Goal: Transaction & Acquisition: Purchase product/service

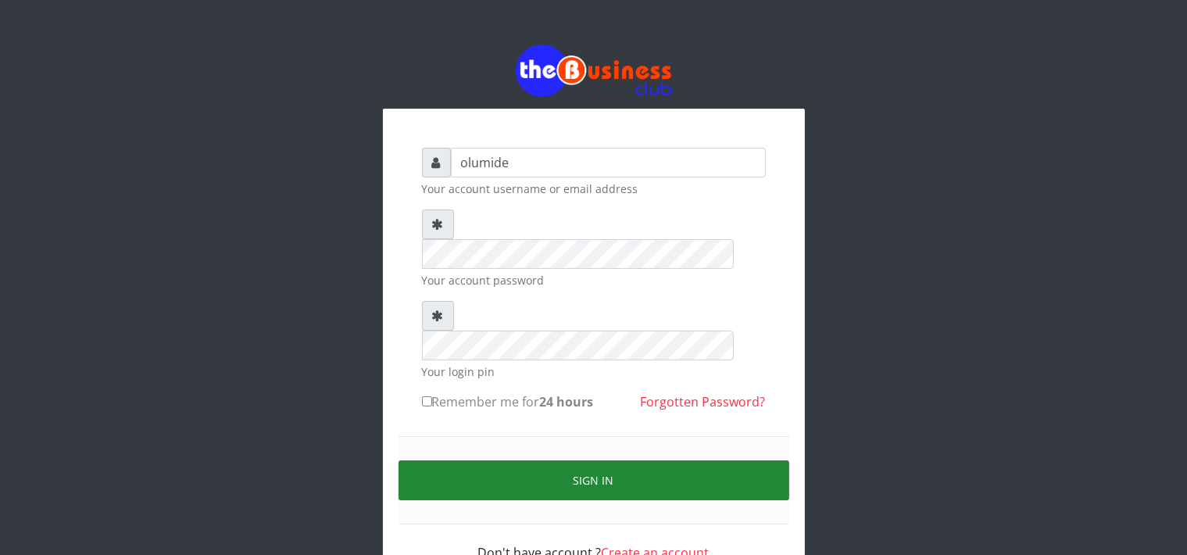
click at [619, 460] on button "Sign in" at bounding box center [594, 480] width 391 height 40
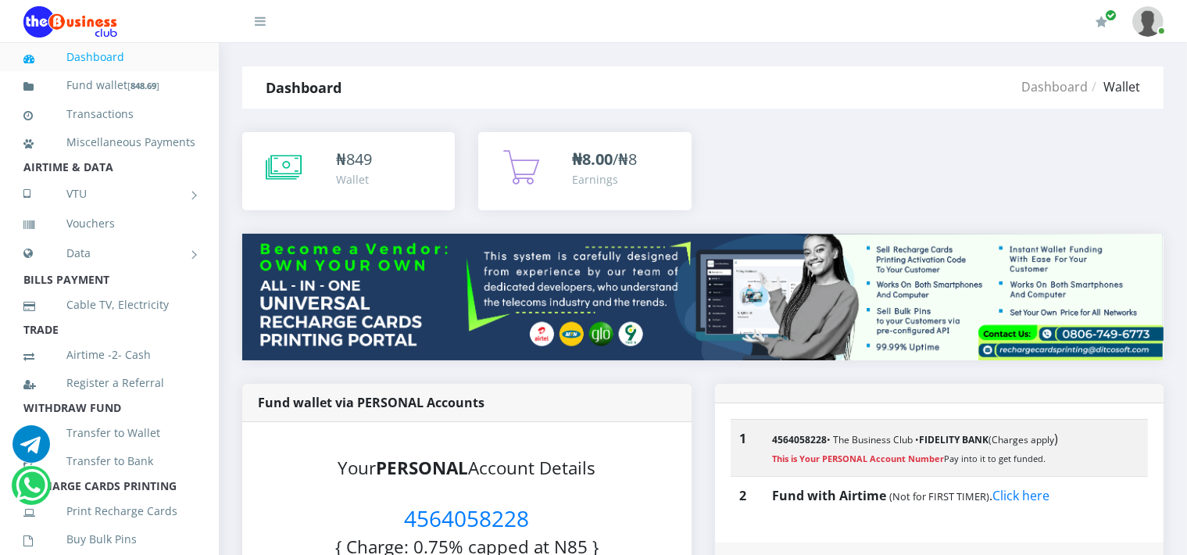
click at [325, 88] on strong "Dashboard" at bounding box center [304, 87] width 76 height 19
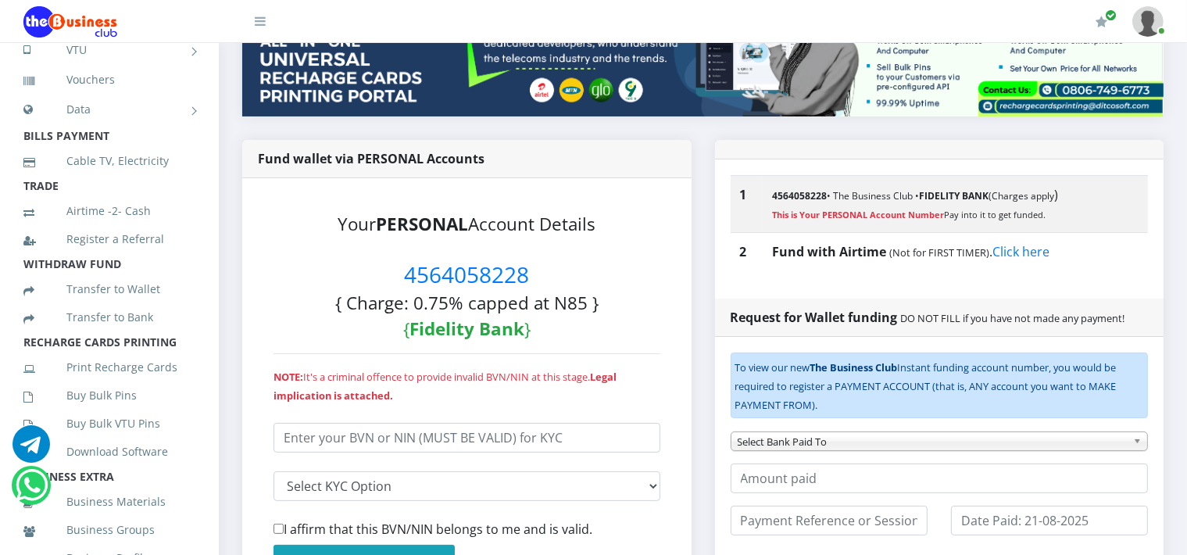
scroll to position [220, 0]
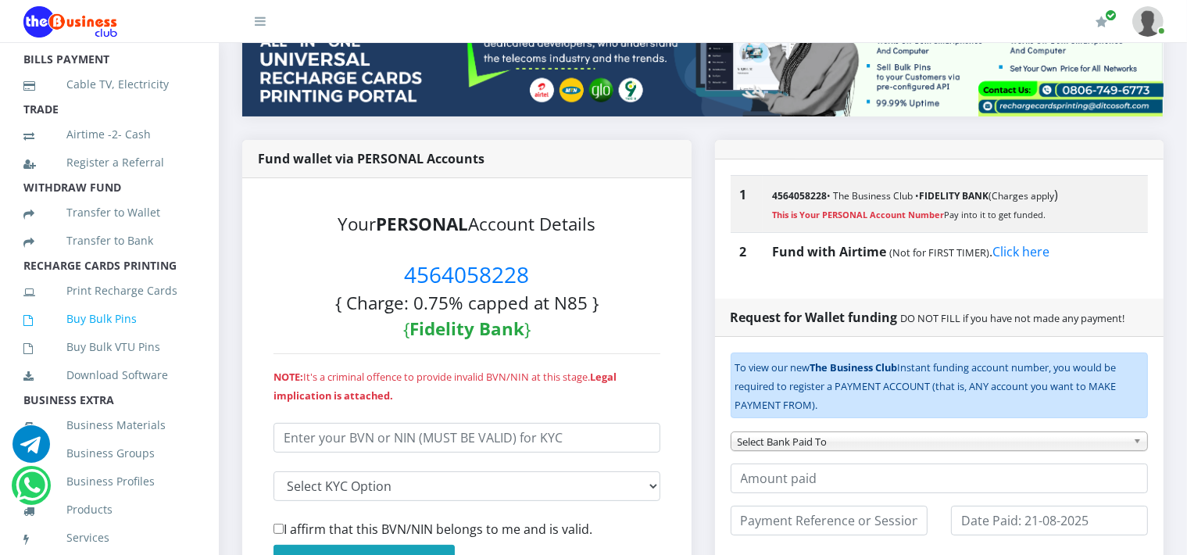
click at [91, 335] on link "Buy Bulk Pins" at bounding box center [109, 319] width 172 height 36
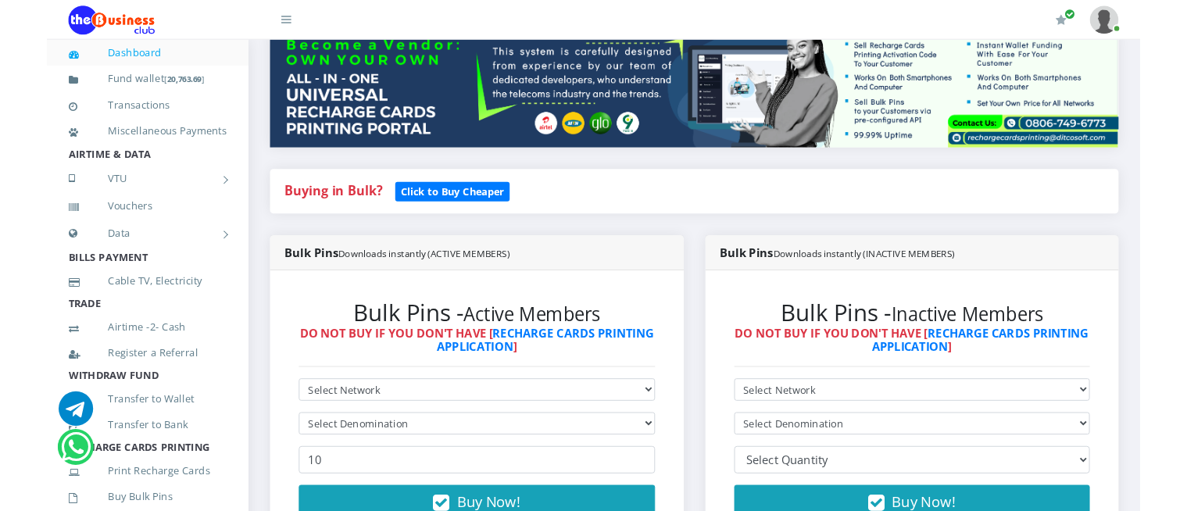
scroll to position [338, 0]
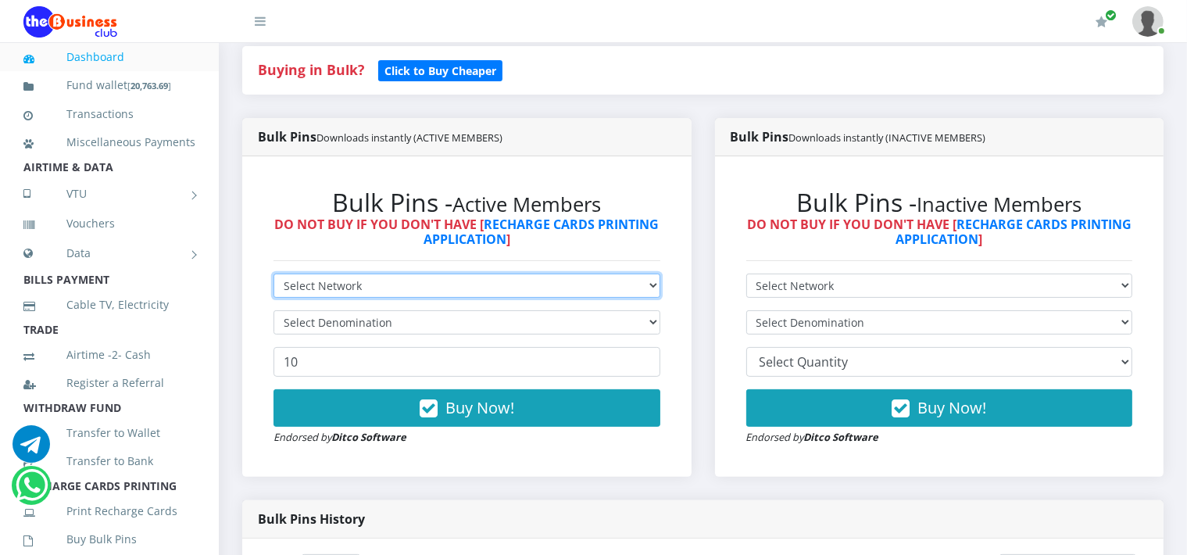
click at [514, 279] on select "Select Network MTN Globacom 9Mobile Airtel" at bounding box center [467, 286] width 387 height 24
select select "Airtel"
click at [274, 274] on select "Select Network MTN Globacom 9Mobile Airtel" at bounding box center [467, 286] width 387 height 24
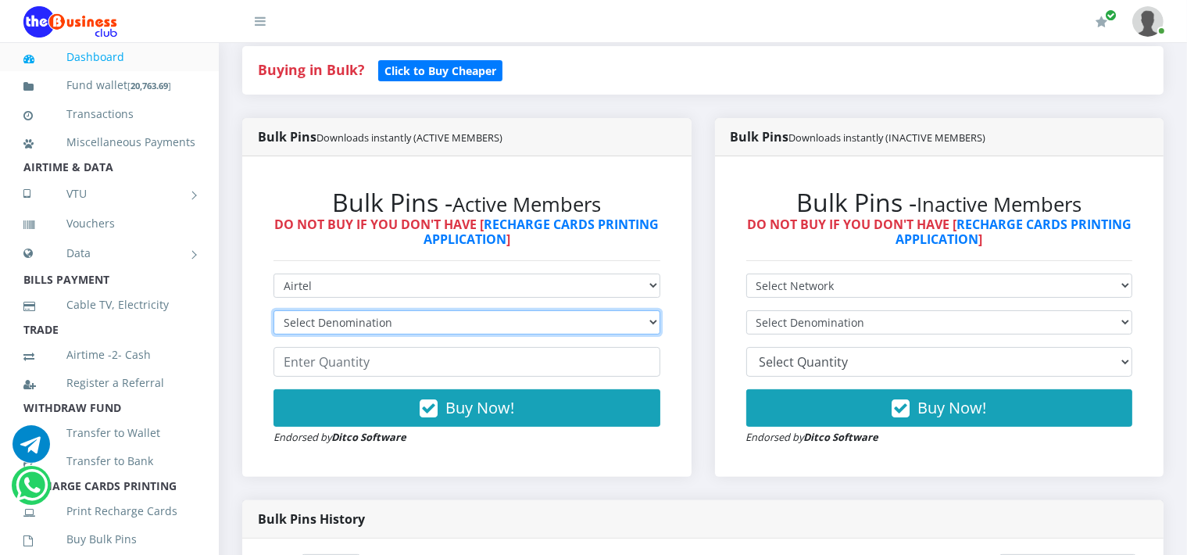
click at [374, 314] on select "Select Denomination Airtel NGN100 - ₦96.38 Airtel NGN200 - ₦192.76 Airtel NGN50…" at bounding box center [467, 322] width 387 height 24
select select "481.9-500"
click at [274, 310] on select "Select Denomination Airtel NGN100 - ₦96.38 Airtel NGN200 - ₦192.76 Airtel NGN50…" at bounding box center [467, 322] width 387 height 24
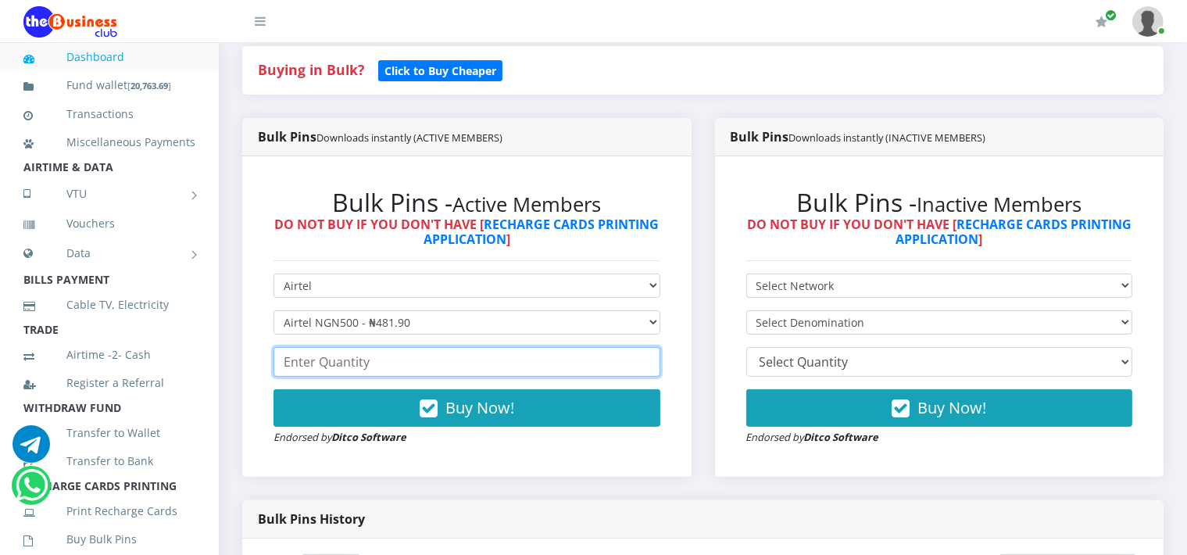
click at [385, 367] on input "number" at bounding box center [467, 362] width 387 height 30
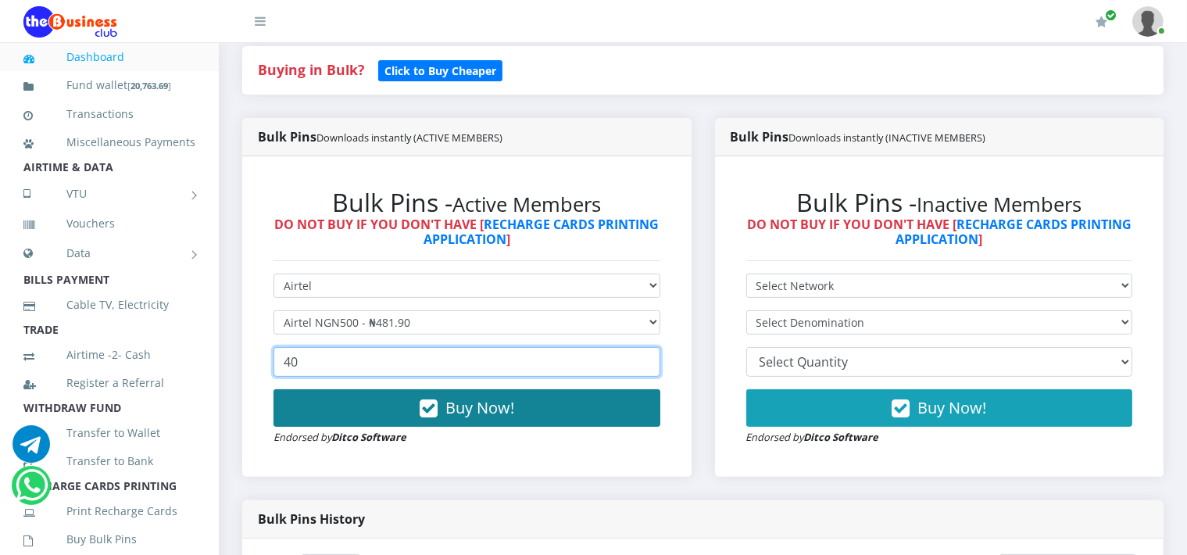
type input "40"
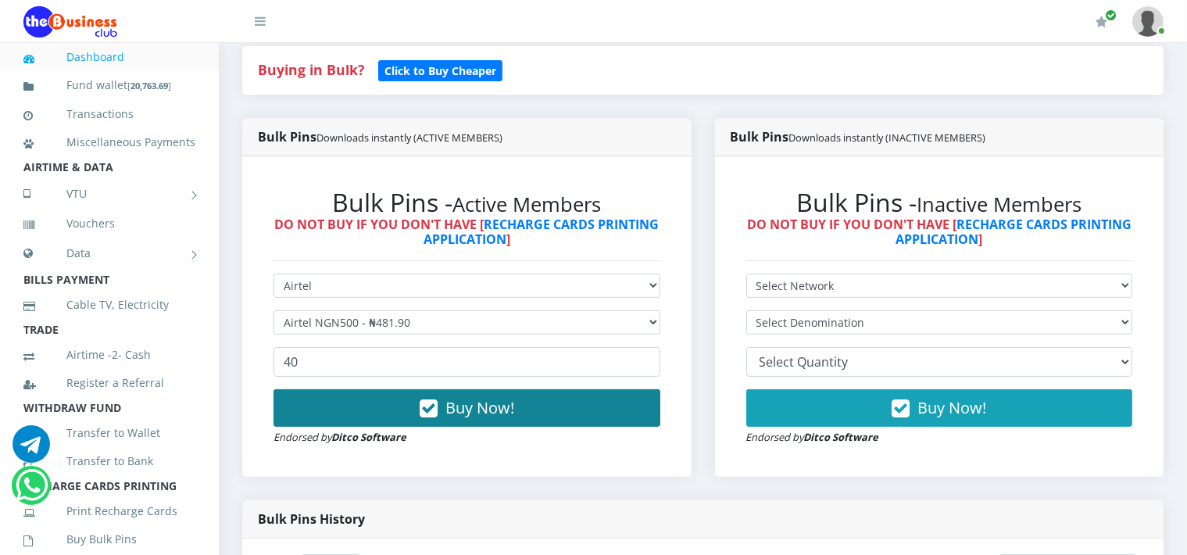
click at [450, 410] on span "Buy Now!" at bounding box center [480, 407] width 69 height 21
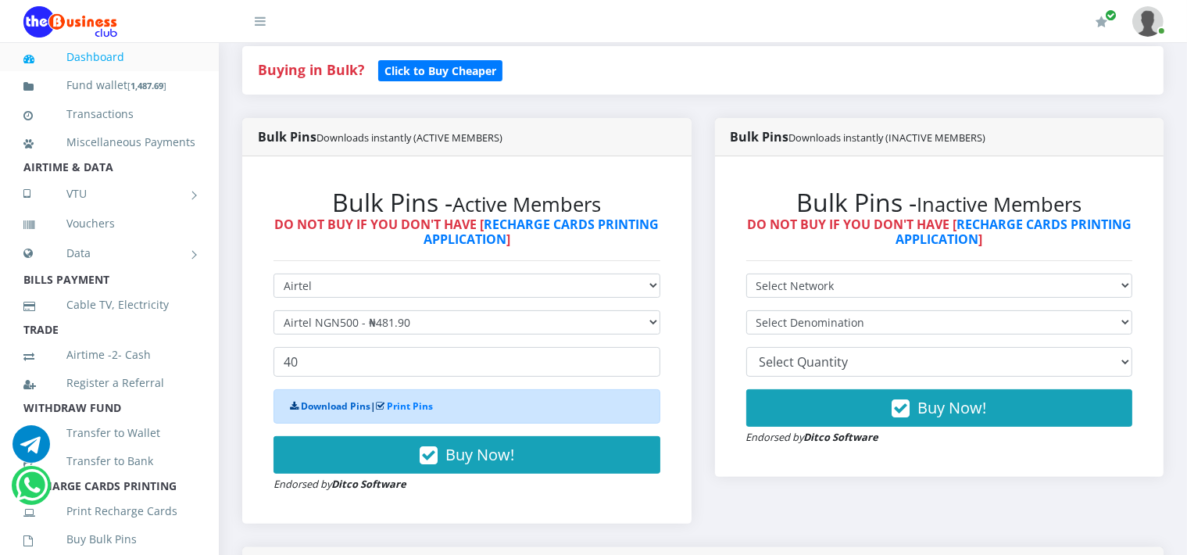
click at [342, 409] on link "Download Pins" at bounding box center [336, 405] width 70 height 13
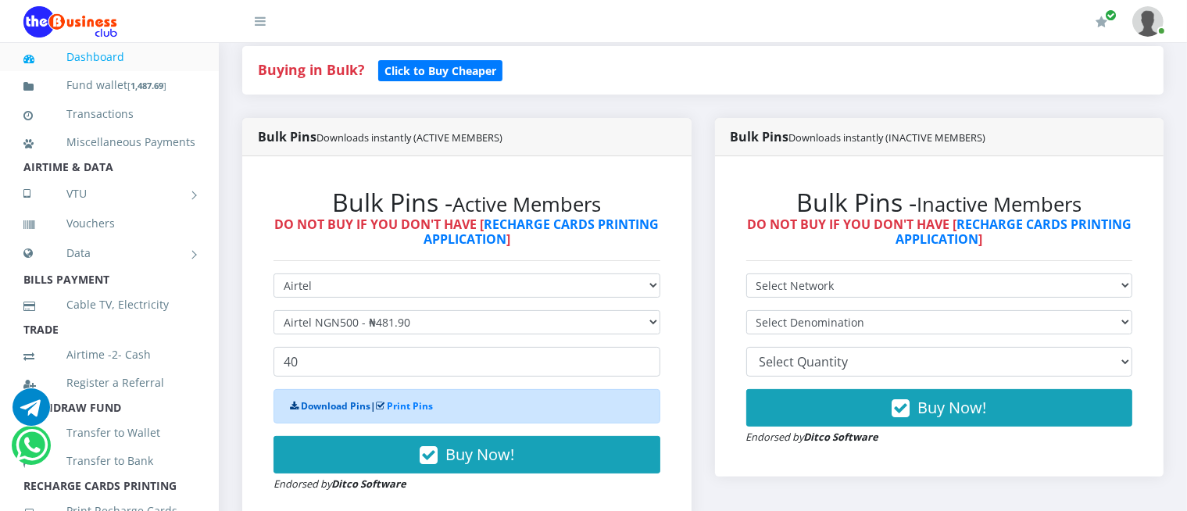
click at [342, 409] on link "Download Pins" at bounding box center [336, 405] width 70 height 13
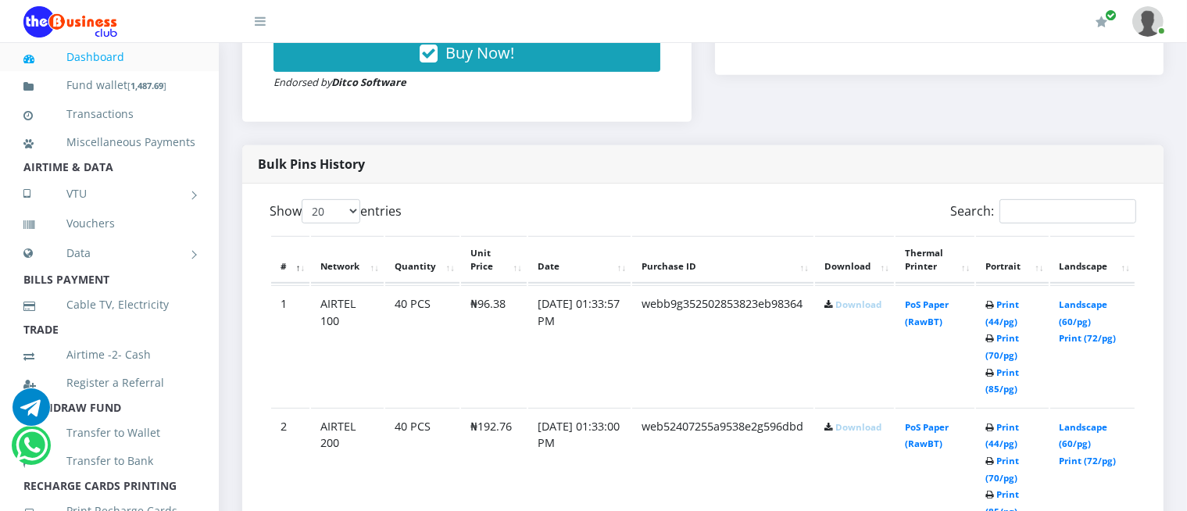
scroll to position [744, 0]
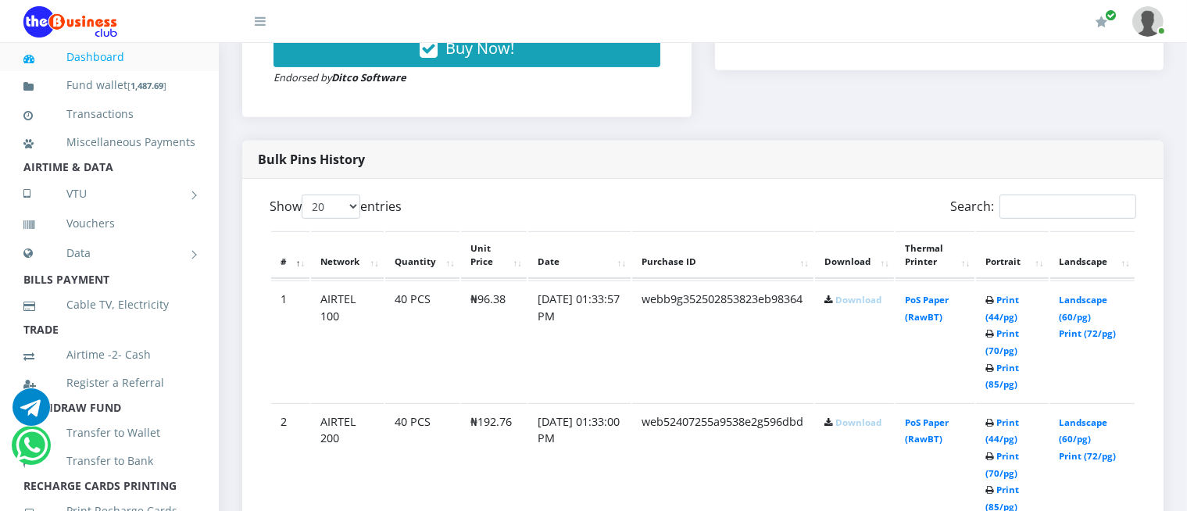
drag, startPoint x: 1185, startPoint y: 49, endPoint x: 860, endPoint y: 86, distance: 327.2
drag, startPoint x: 1197, startPoint y: 103, endPoint x: 889, endPoint y: 106, distance: 308.0
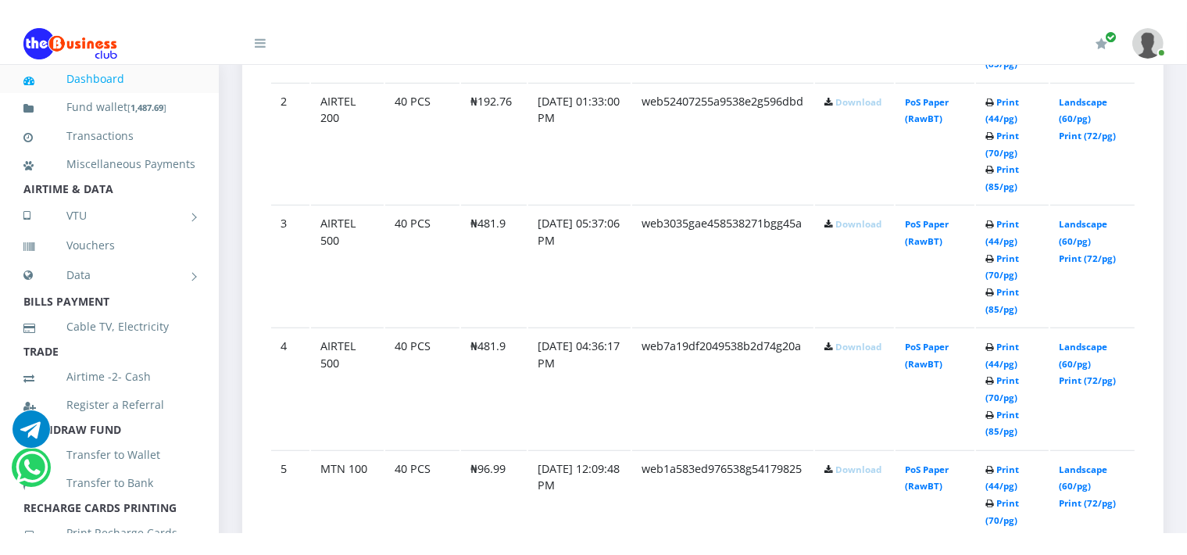
scroll to position [1172, 0]
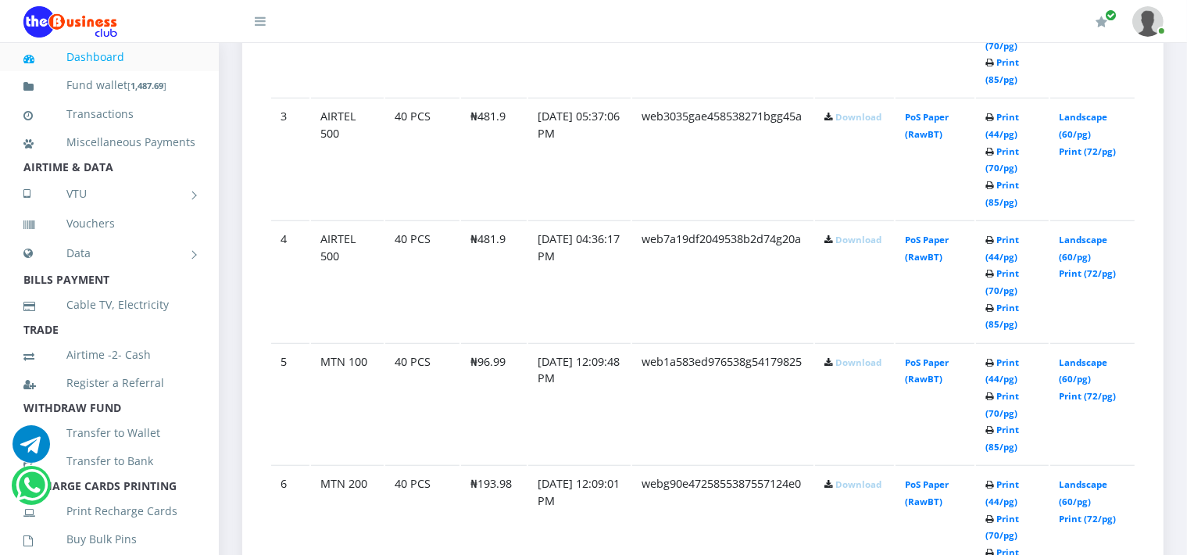
click at [344, 97] on td "MTN 200" at bounding box center [347, 36] width 73 height 121
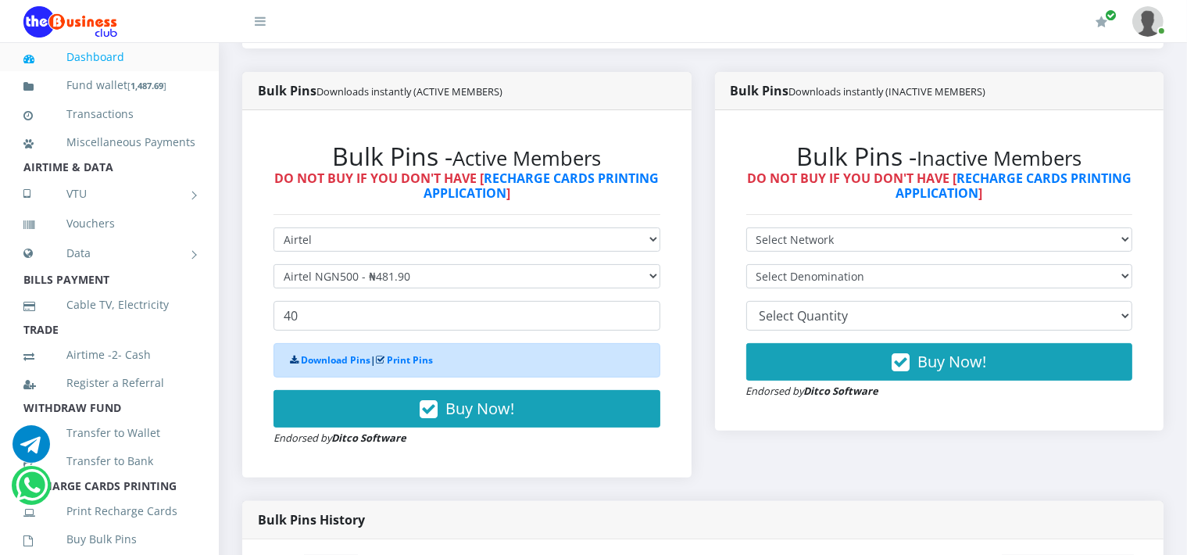
scroll to position [367, 0]
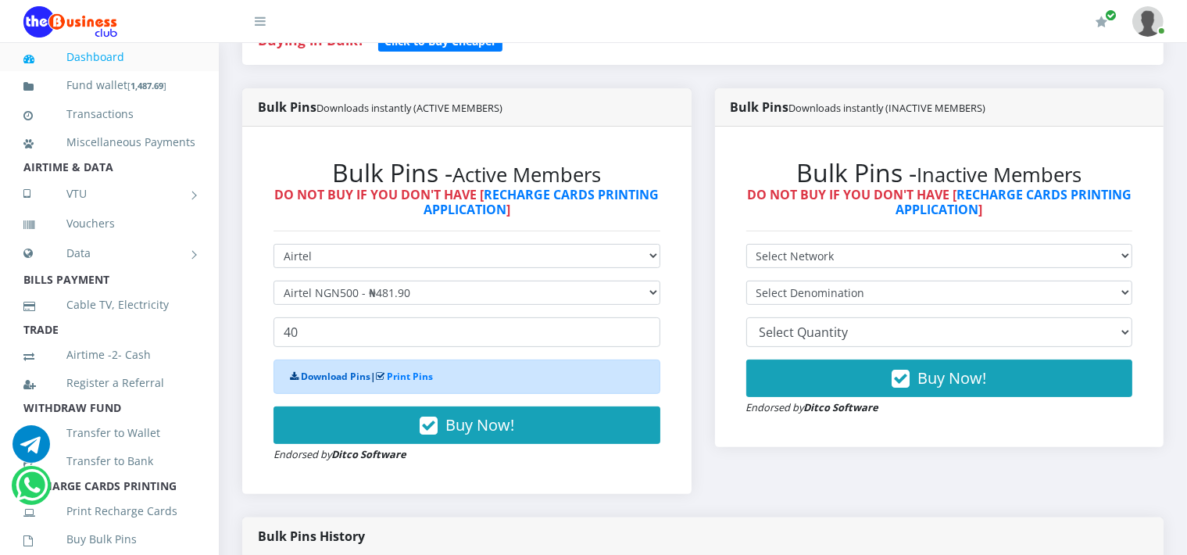
click at [338, 375] on link "Download Pins" at bounding box center [336, 376] width 70 height 13
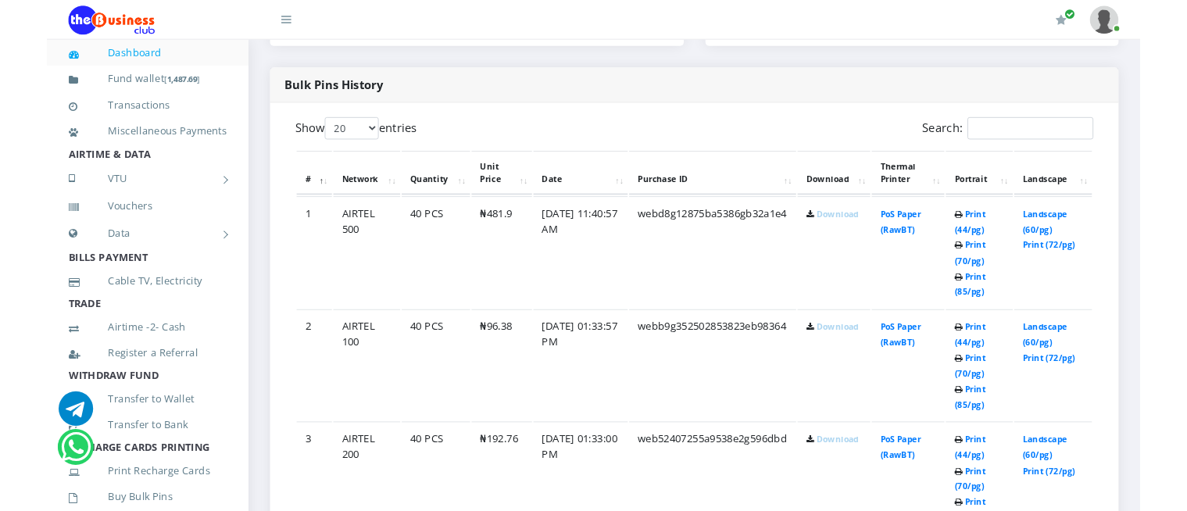
scroll to position [768, 0]
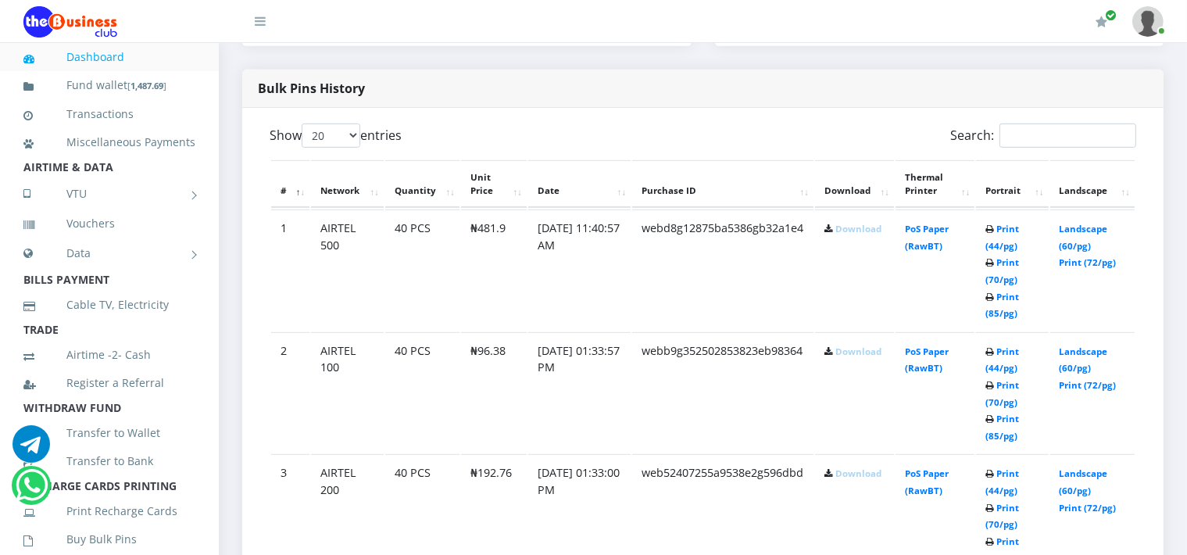
click at [840, 223] on link "Download" at bounding box center [859, 229] width 46 height 12
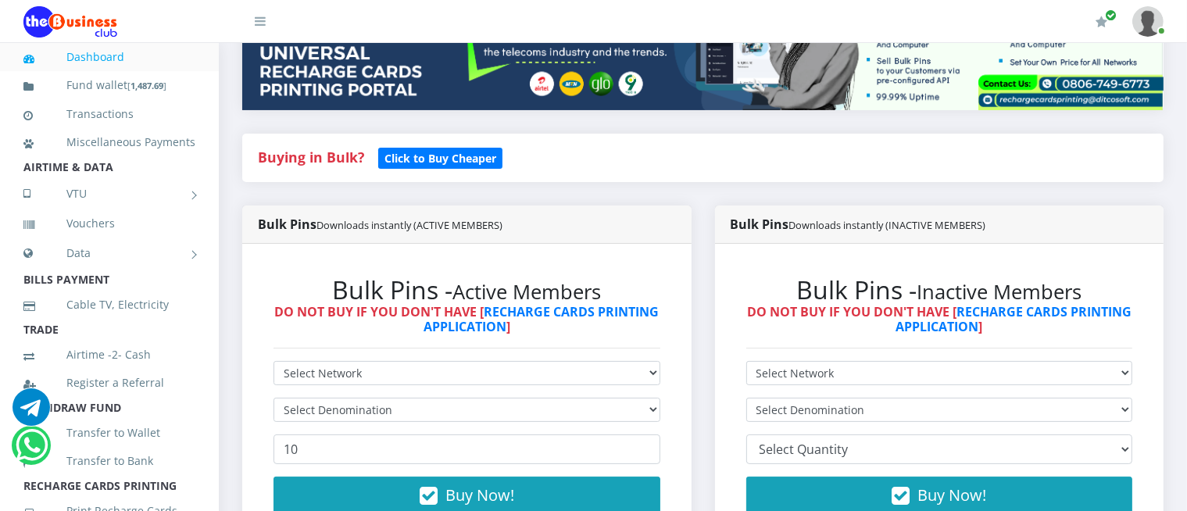
scroll to position [191, 0]
